Goal: Navigation & Orientation: Locate item on page

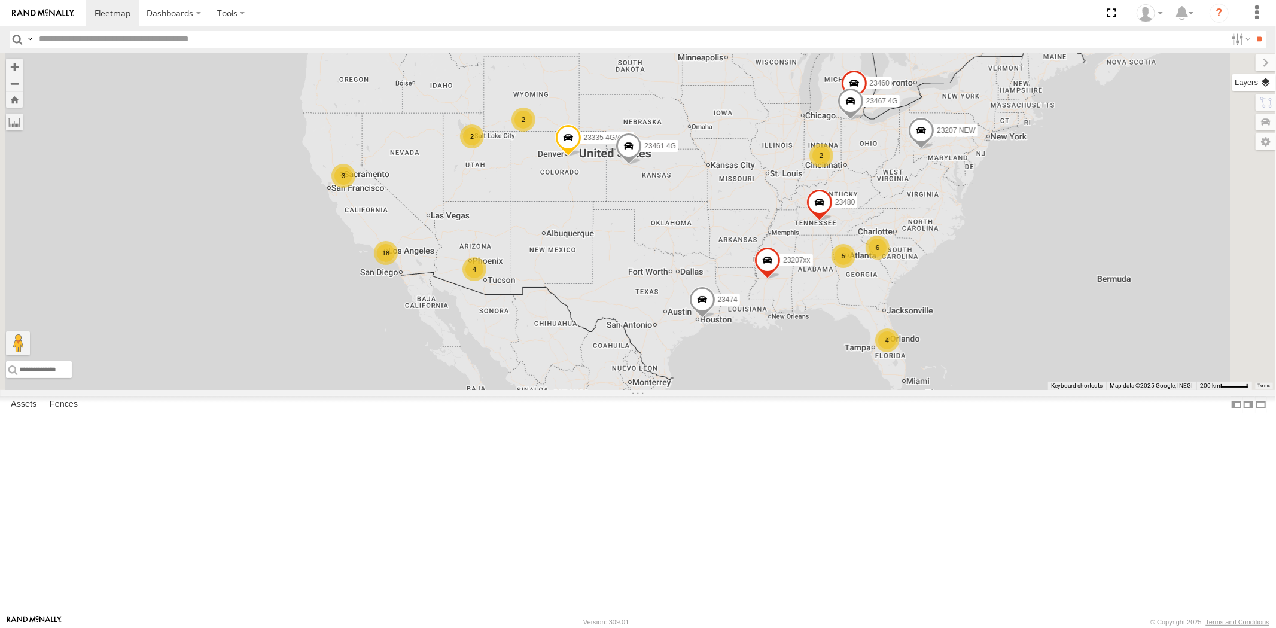
click at [1260, 80] on label at bounding box center [1254, 82] width 44 height 17
click at [1025, 141] on div "4 5 18 3 23207 NEW 2 23207xx 6 2 2 23460 23480 23467 4G 4 23474 23335 4G/Active…" at bounding box center [638, 221] width 1276 height 337
click at [1236, 62] on label at bounding box center [1256, 62] width 40 height 17
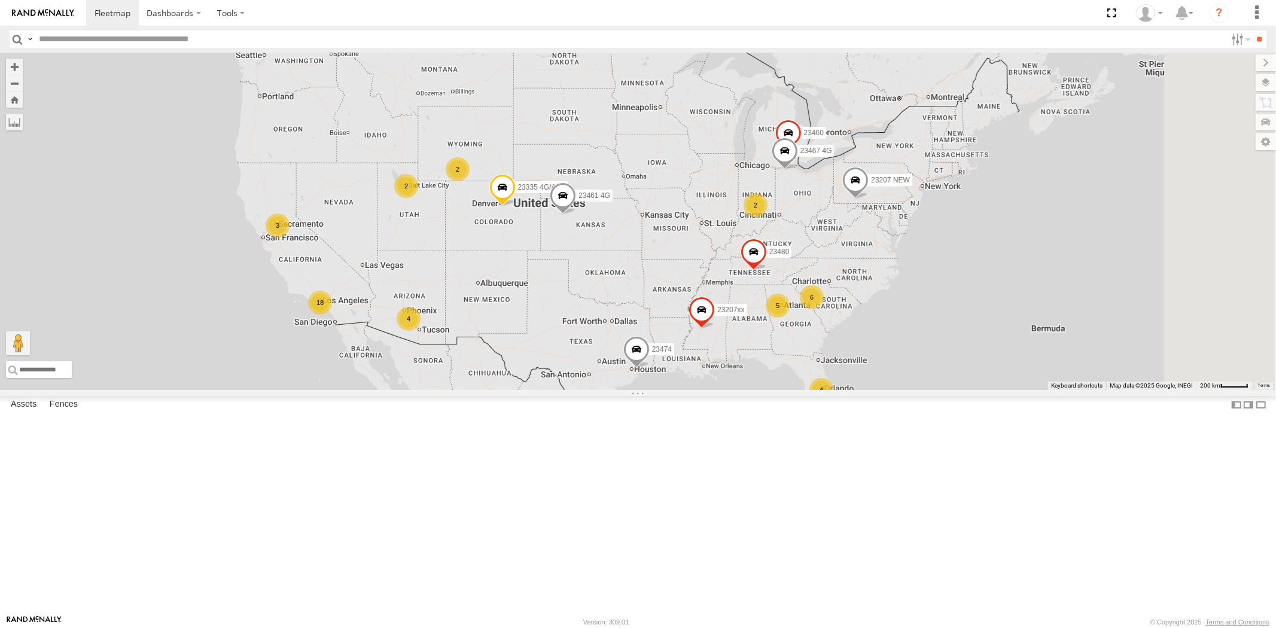
drag, startPoint x: 1166, startPoint y: 160, endPoint x: 1099, endPoint y: 209, distance: 83.9
click at [1099, 209] on div "4 5 18 3 23207 NEW 2 23207xx 6 2 2 23460 23480 23467 4G 4 23474 23335 4G/Active…" at bounding box center [638, 221] width 1276 height 337
click at [1267, 83] on label at bounding box center [1254, 82] width 44 height 17
click at [0, 0] on span "Basemaps" at bounding box center [0, 0] width 0 height 0
click at [0, 0] on span "Satellite + Roadmap" at bounding box center [0, 0] width 0 height 0
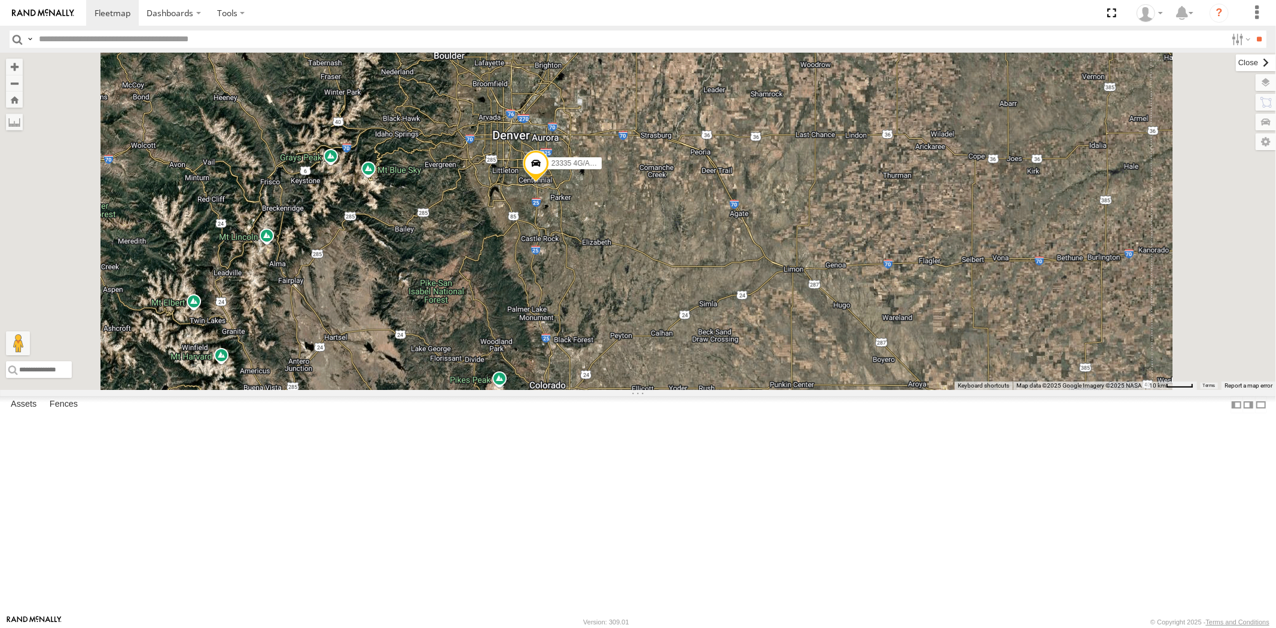
click at [1236, 60] on label at bounding box center [1256, 62] width 40 height 17
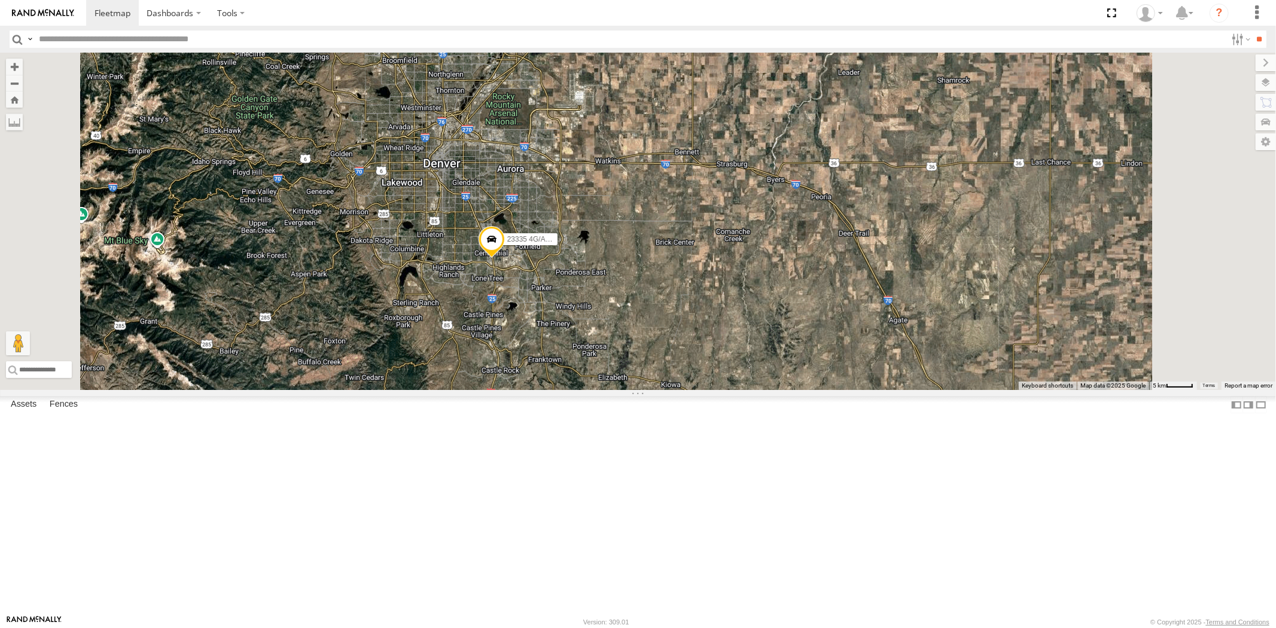
drag, startPoint x: 739, startPoint y: 234, endPoint x: 735, endPoint y: 312, distance: 77.3
click at [735, 312] on div "23207 NEW 23207xx 23460 23480 23467 4G 23474 23335 4G/Active 23461 4G" at bounding box center [638, 221] width 1276 height 337
